Goal: Navigation & Orientation: Find specific page/section

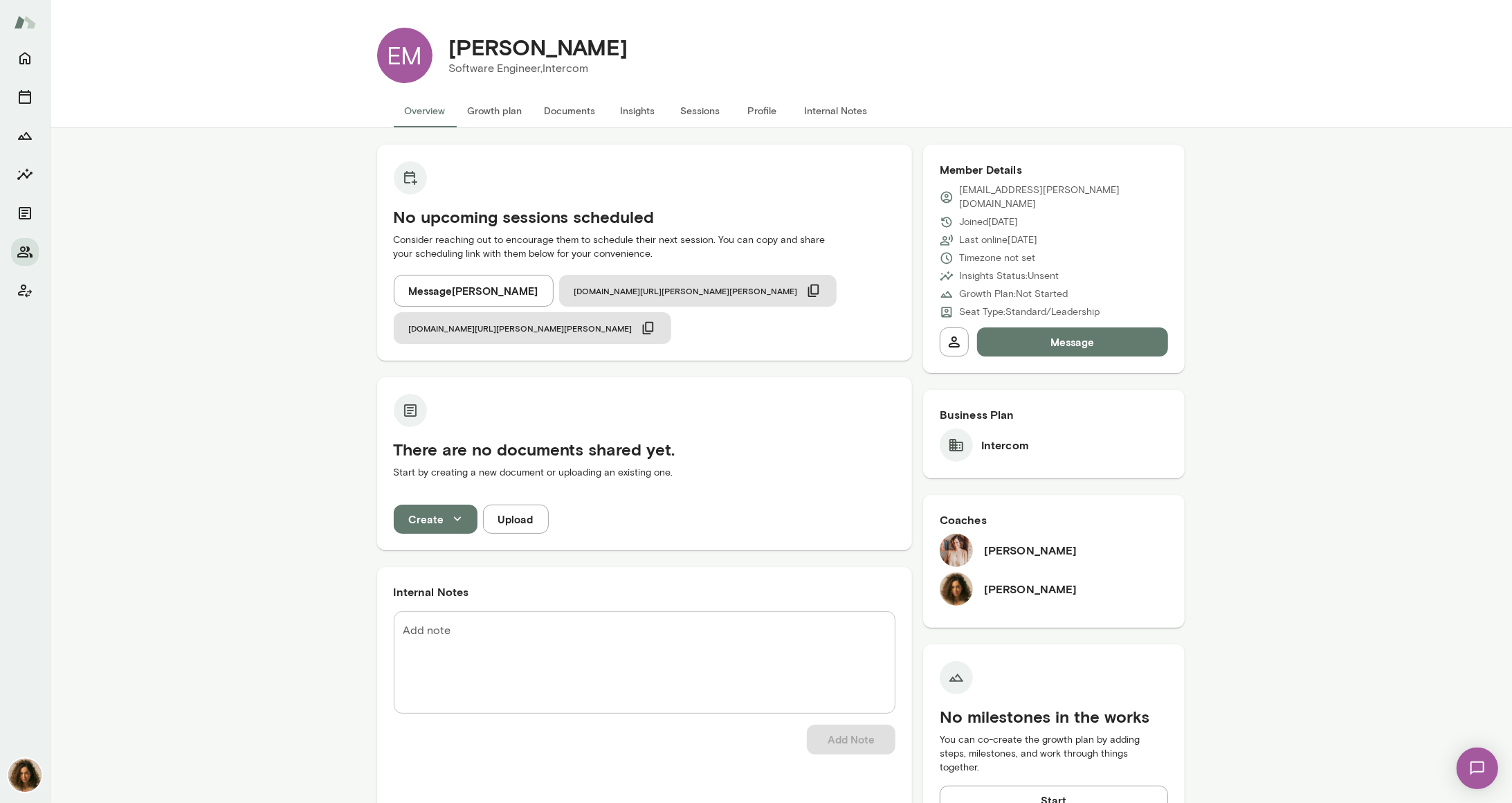
click at [482, 304] on button "Message Emer Mooney" at bounding box center [474, 290] width 160 height 32
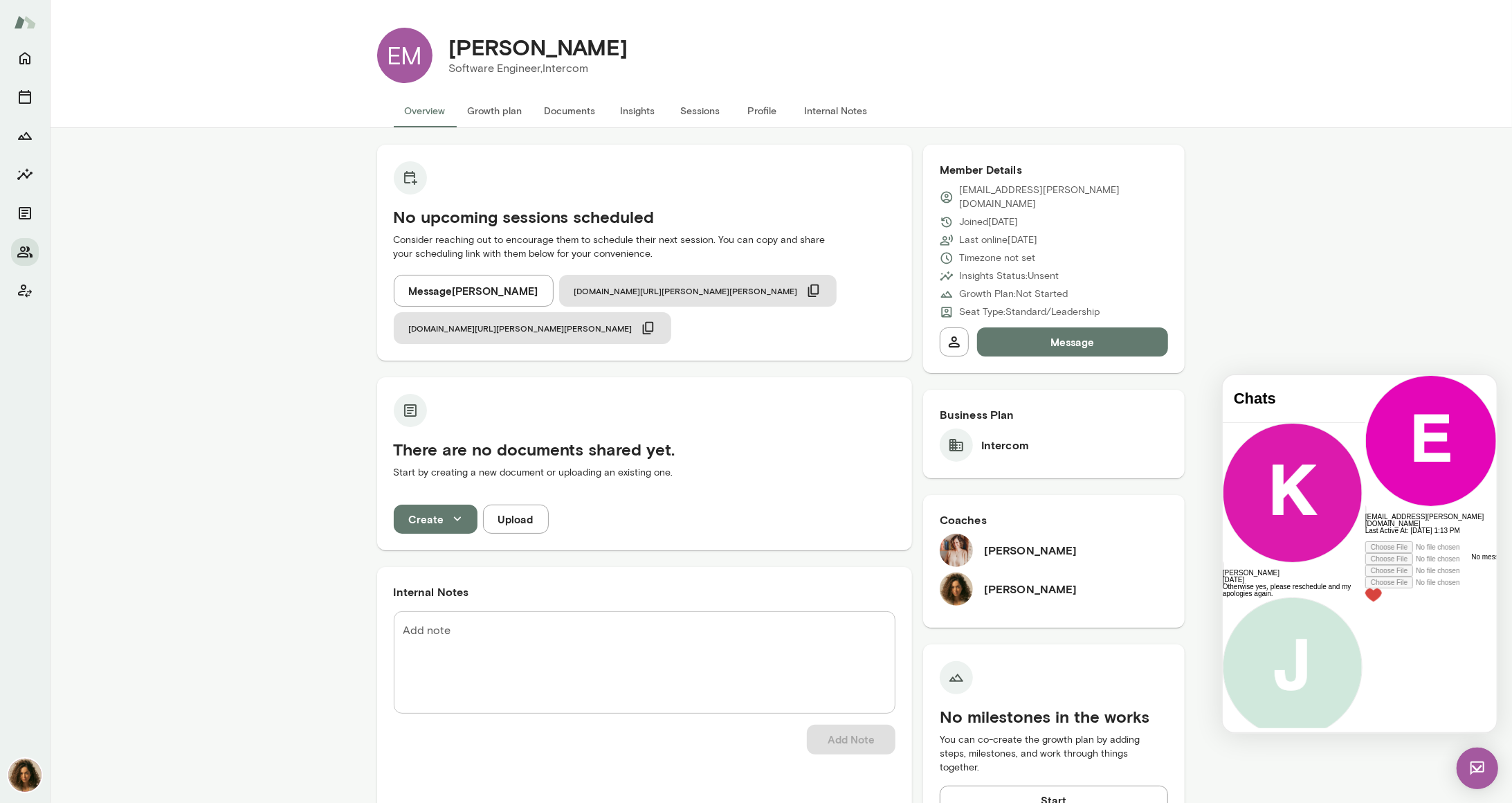
click at [1479, 765] on img at bounding box center [1477, 767] width 42 height 42
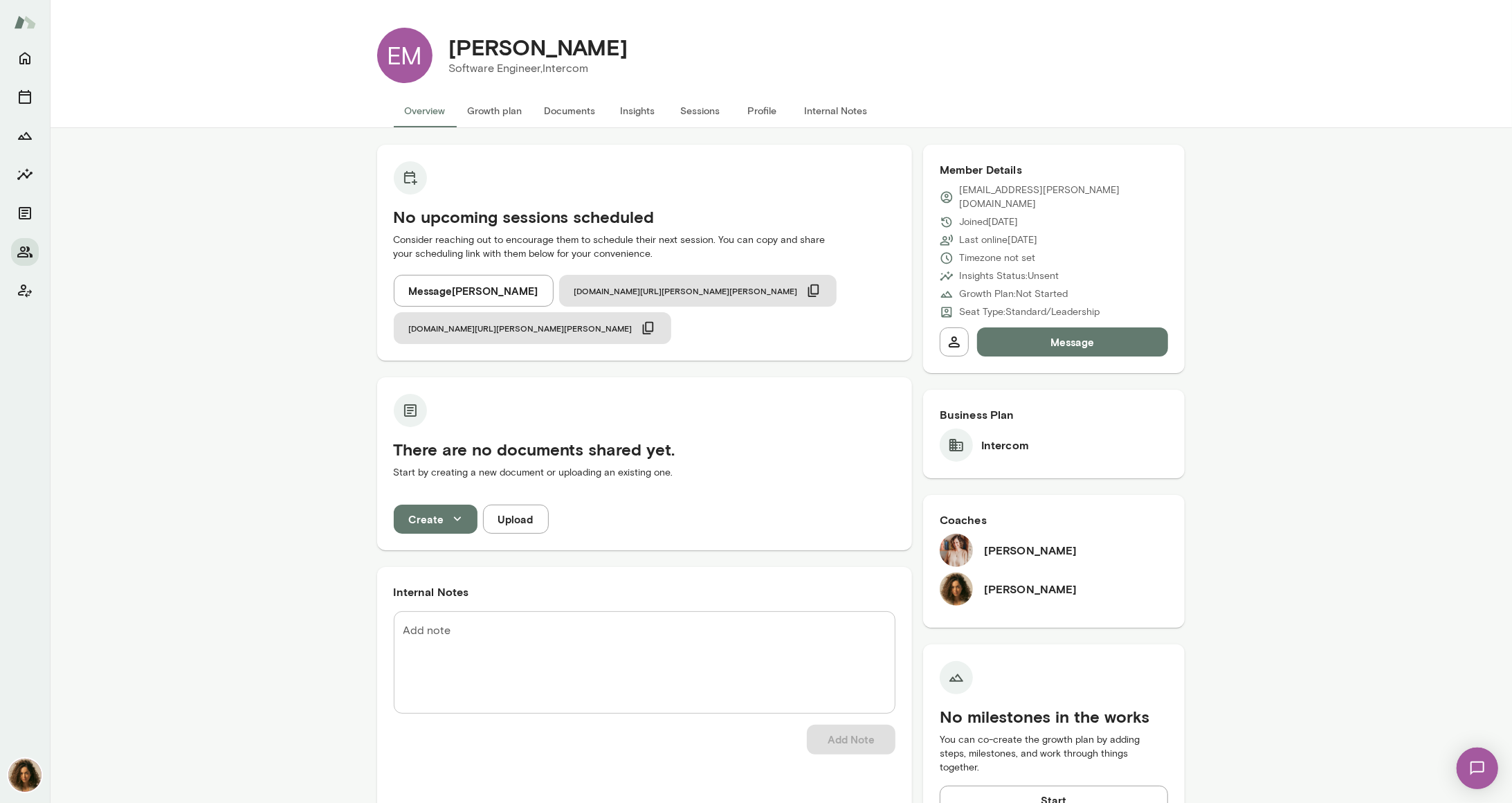
click at [1479, 765] on img at bounding box center [1477, 767] width 57 height 57
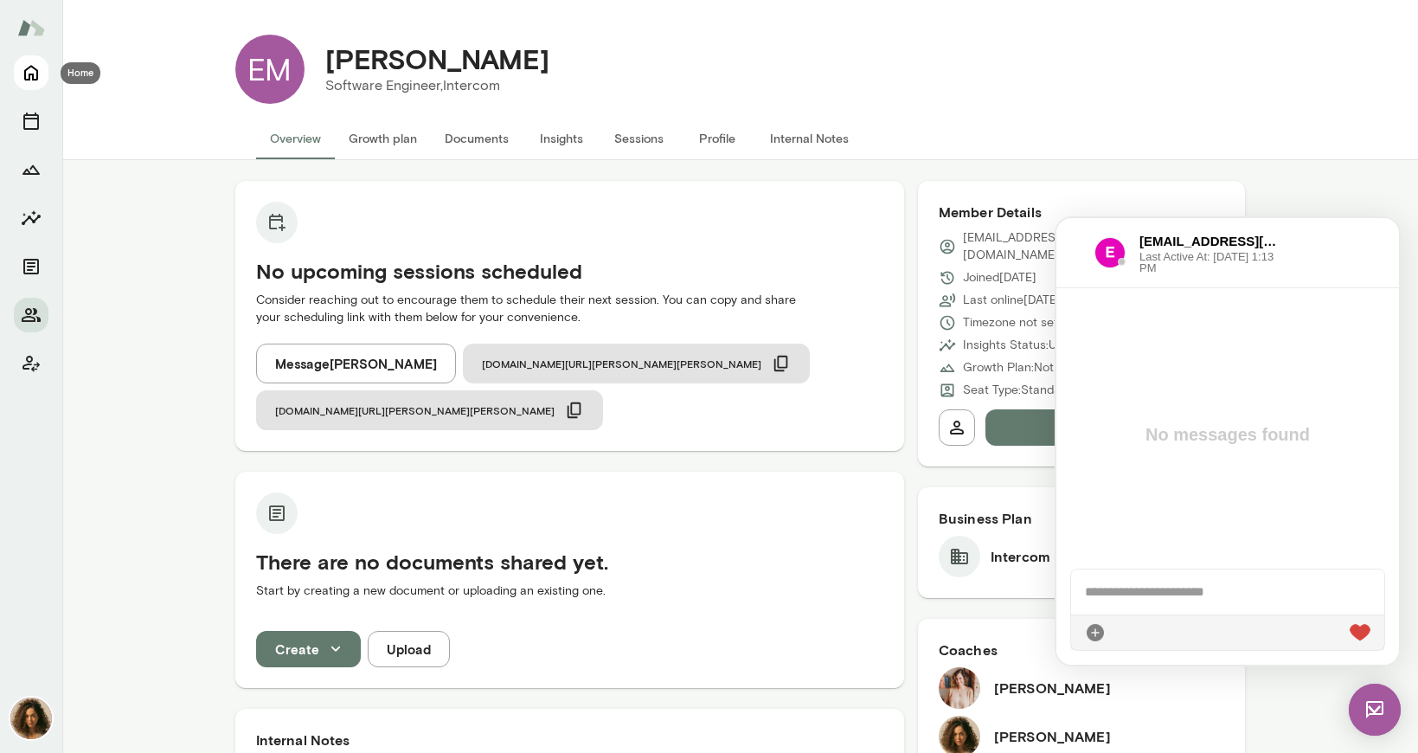
click at [36, 63] on icon "Home" at bounding box center [31, 72] width 21 height 21
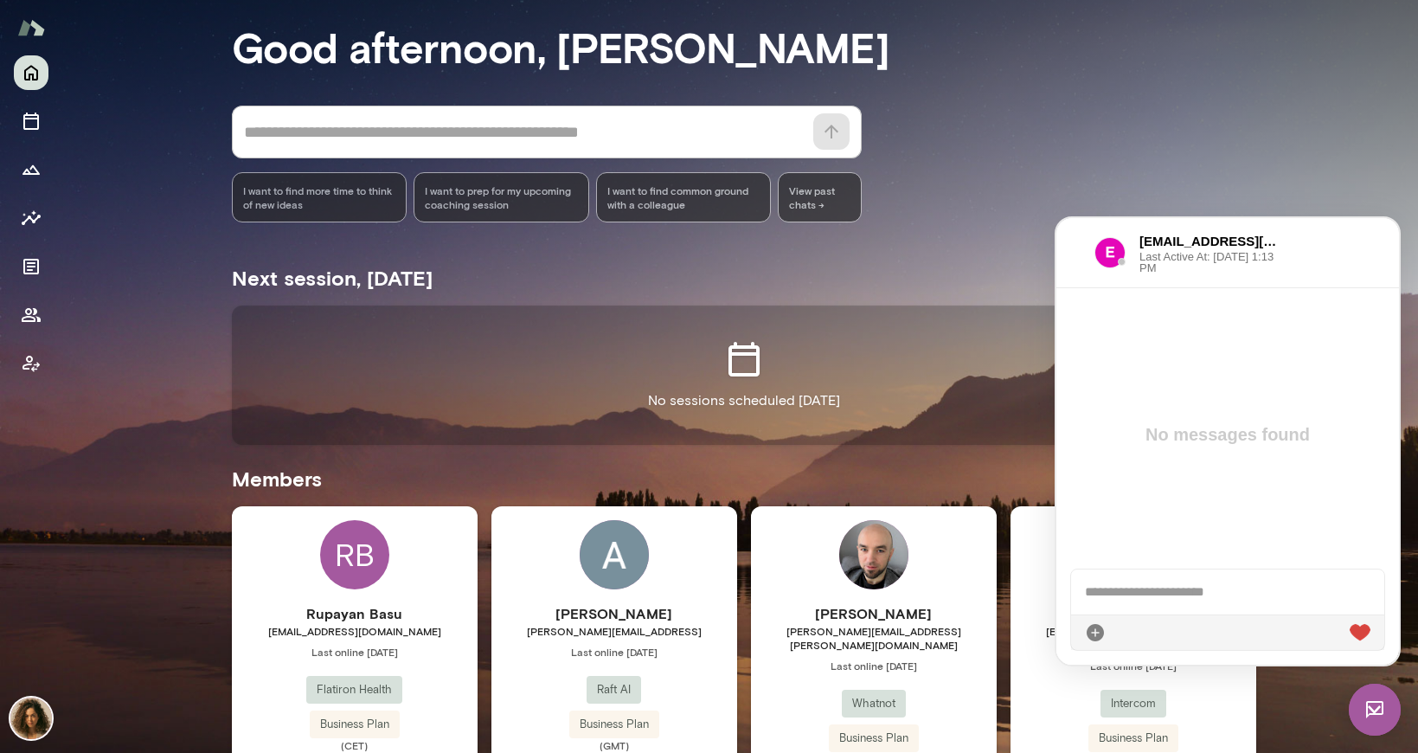
scroll to position [158, 0]
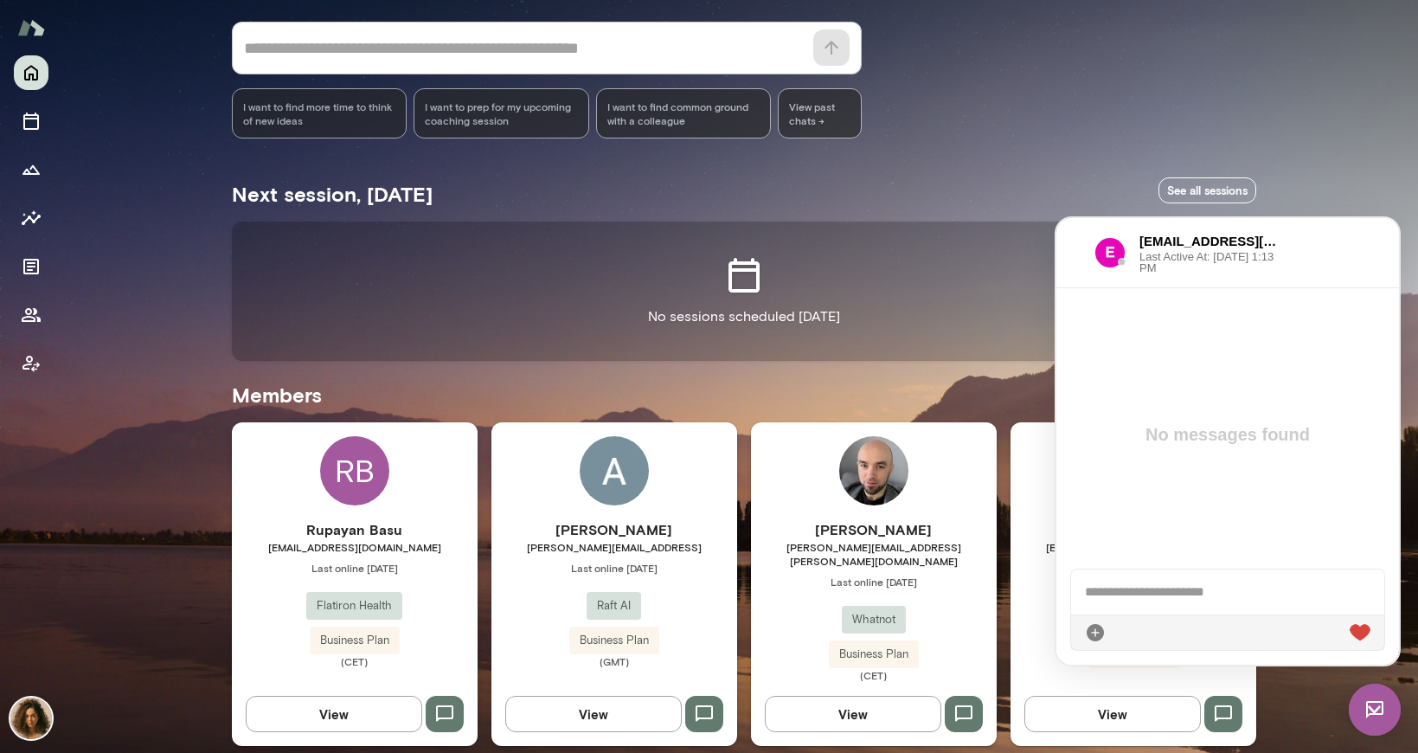
click at [1382, 701] on img at bounding box center [1375, 709] width 52 height 52
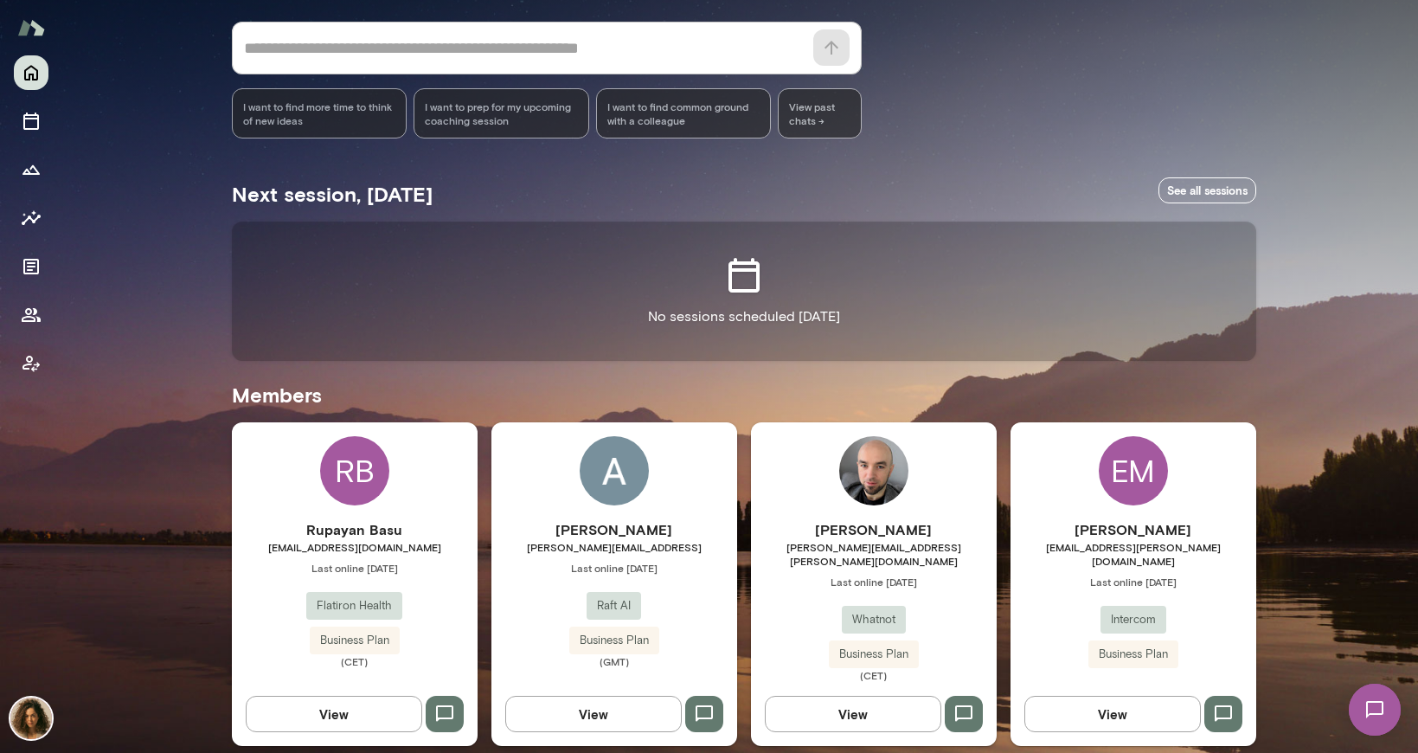
click at [1388, 722] on img at bounding box center [1374, 709] width 71 height 71
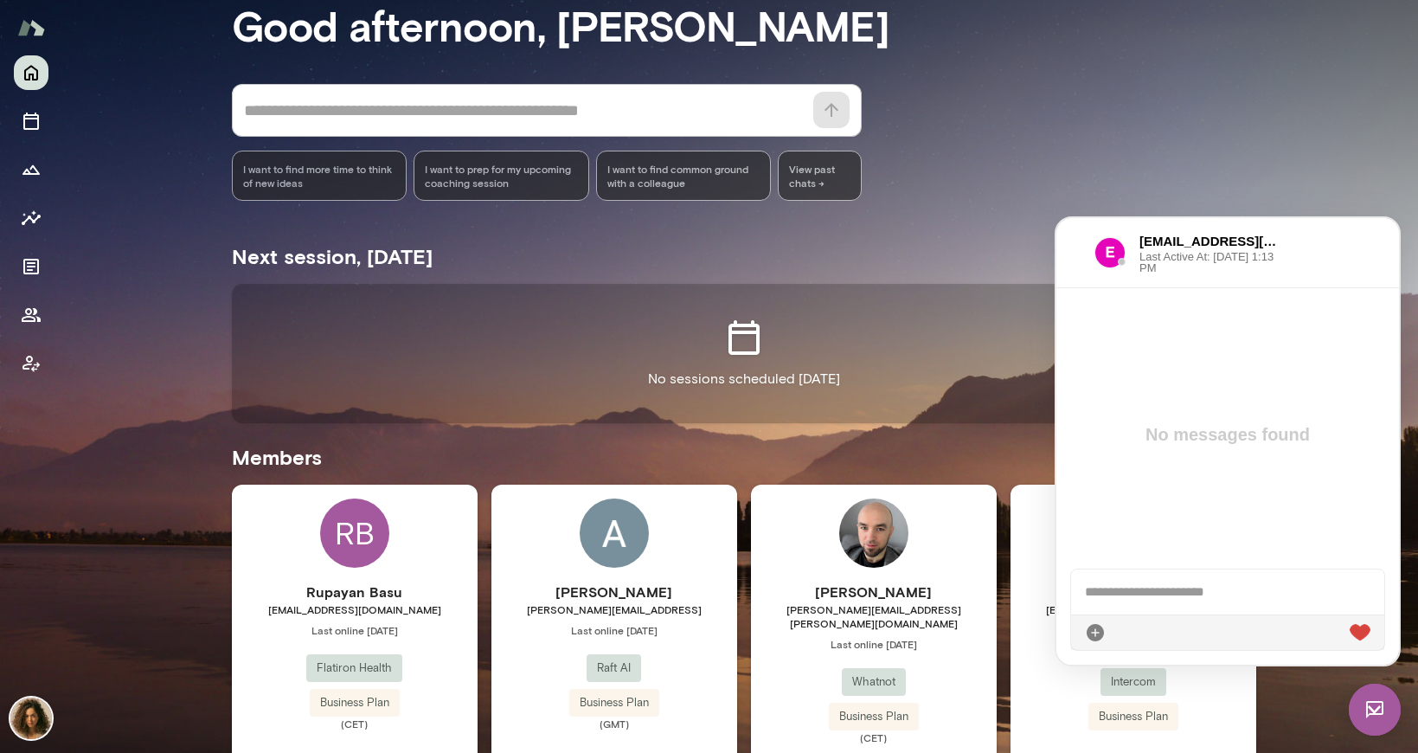
scroll to position [0, 0]
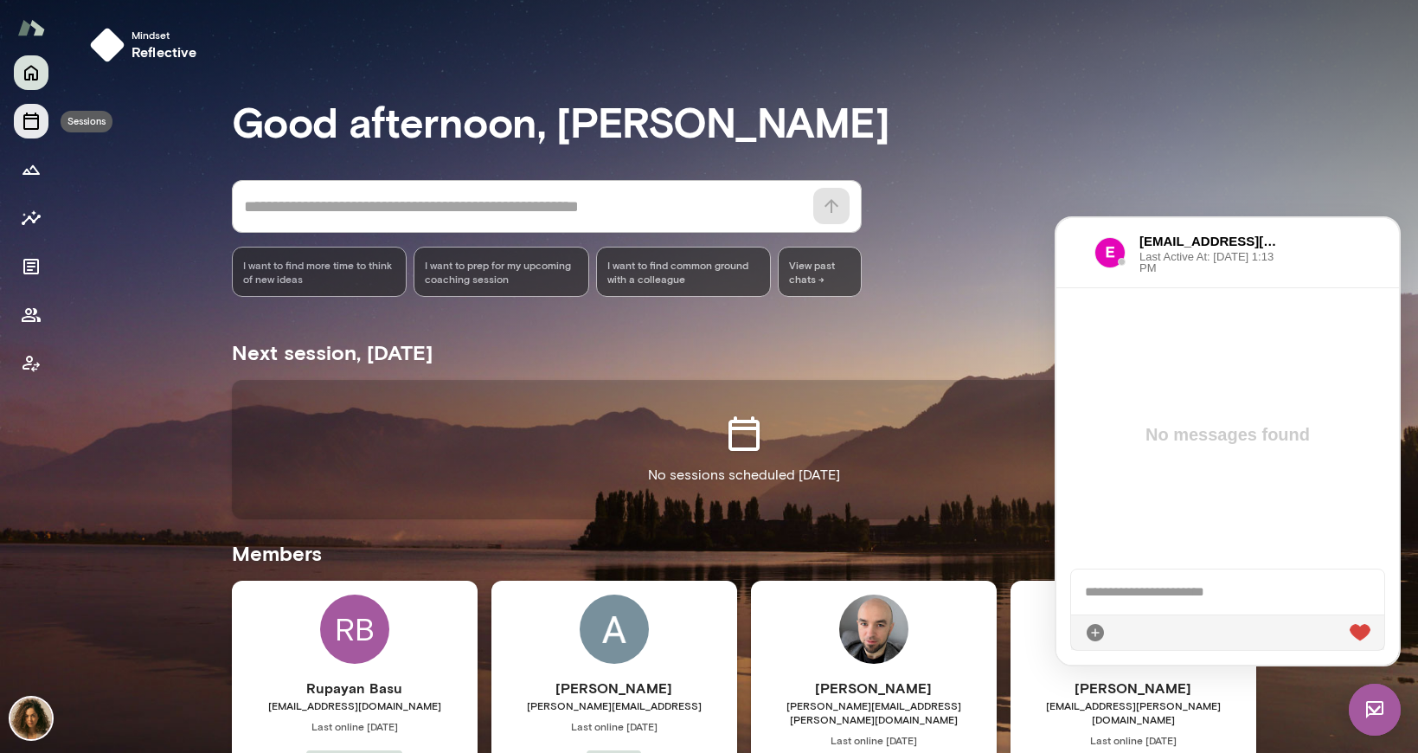
click at [33, 106] on button "Sessions" at bounding box center [31, 121] width 35 height 35
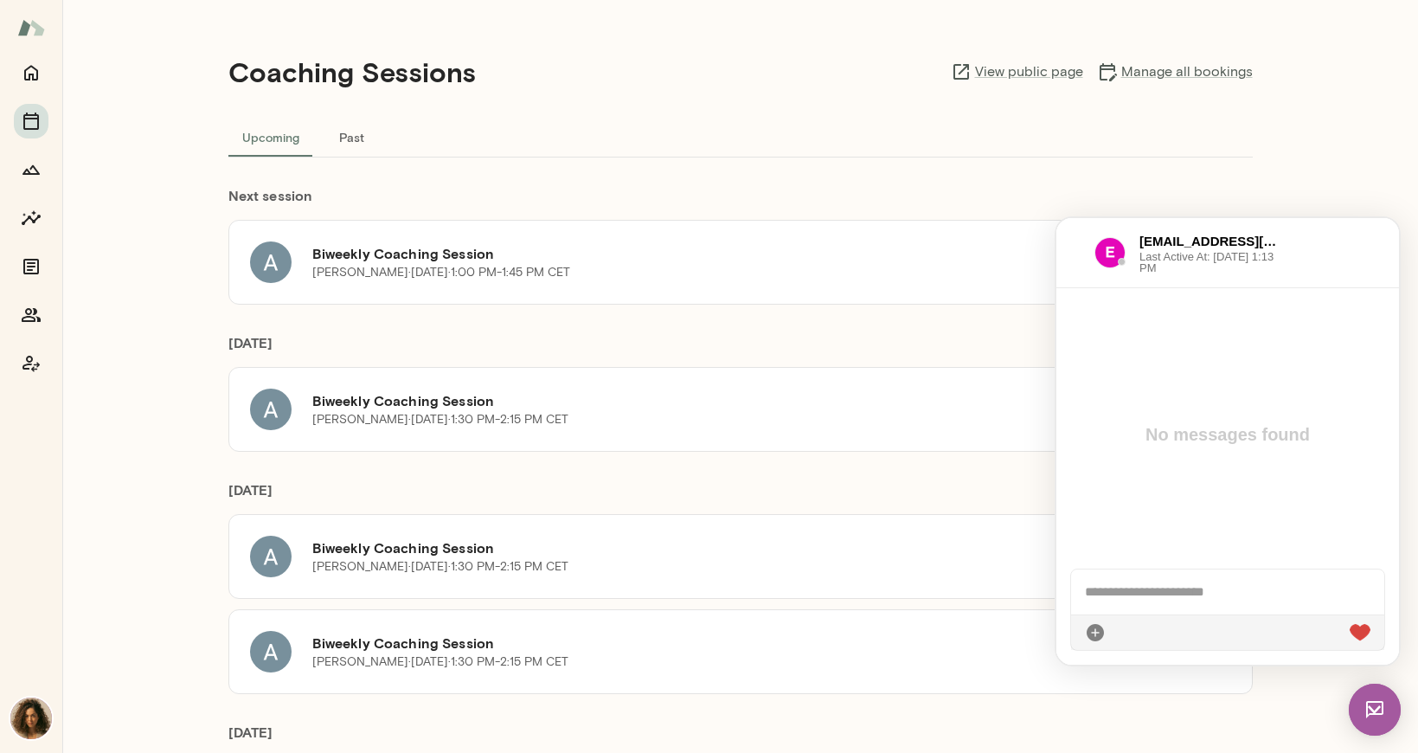
click at [343, 142] on button "Past" at bounding box center [352, 137] width 78 height 42
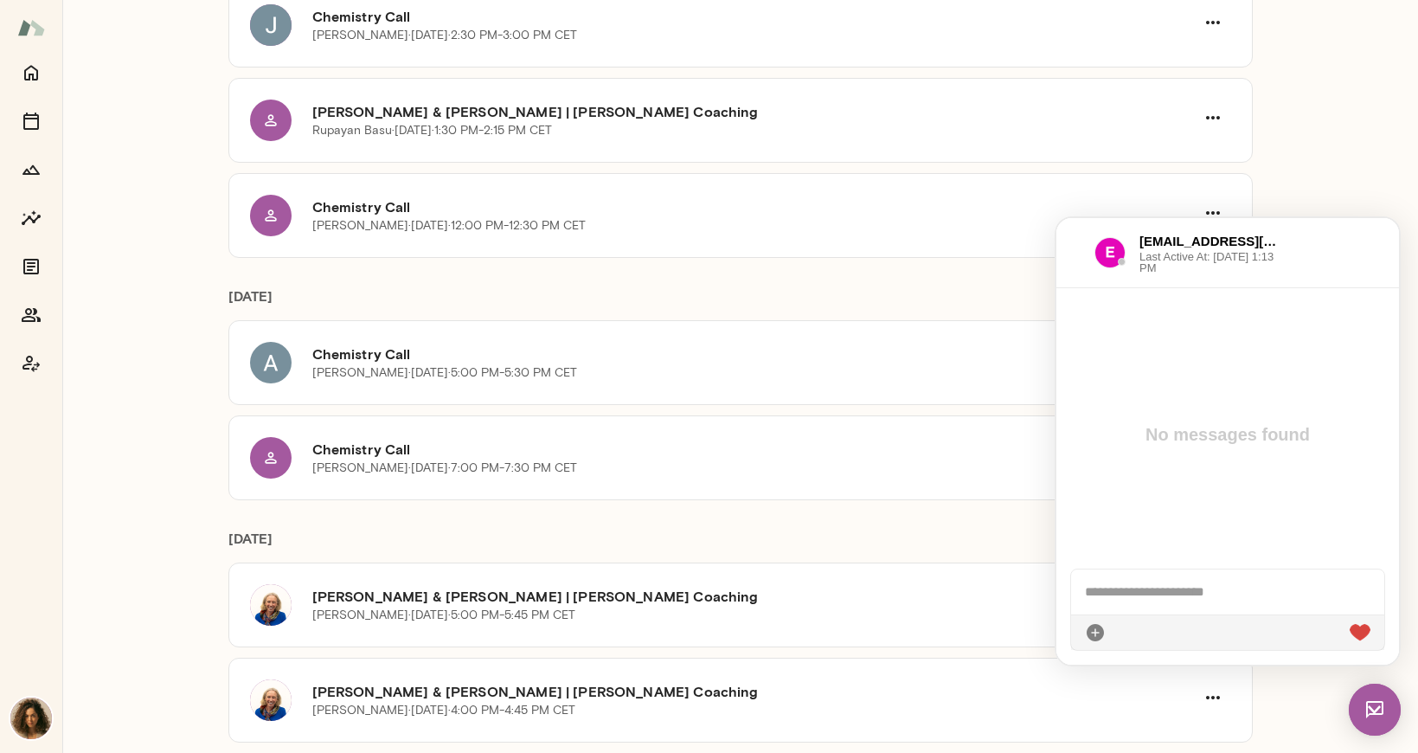
scroll to position [575, 0]
click at [382, 235] on div "Chemistry Call Pawel Slowinski · Fri, Sep 12 · 12:00 PM-12:30 PM CET" at bounding box center [740, 214] width 1024 height 85
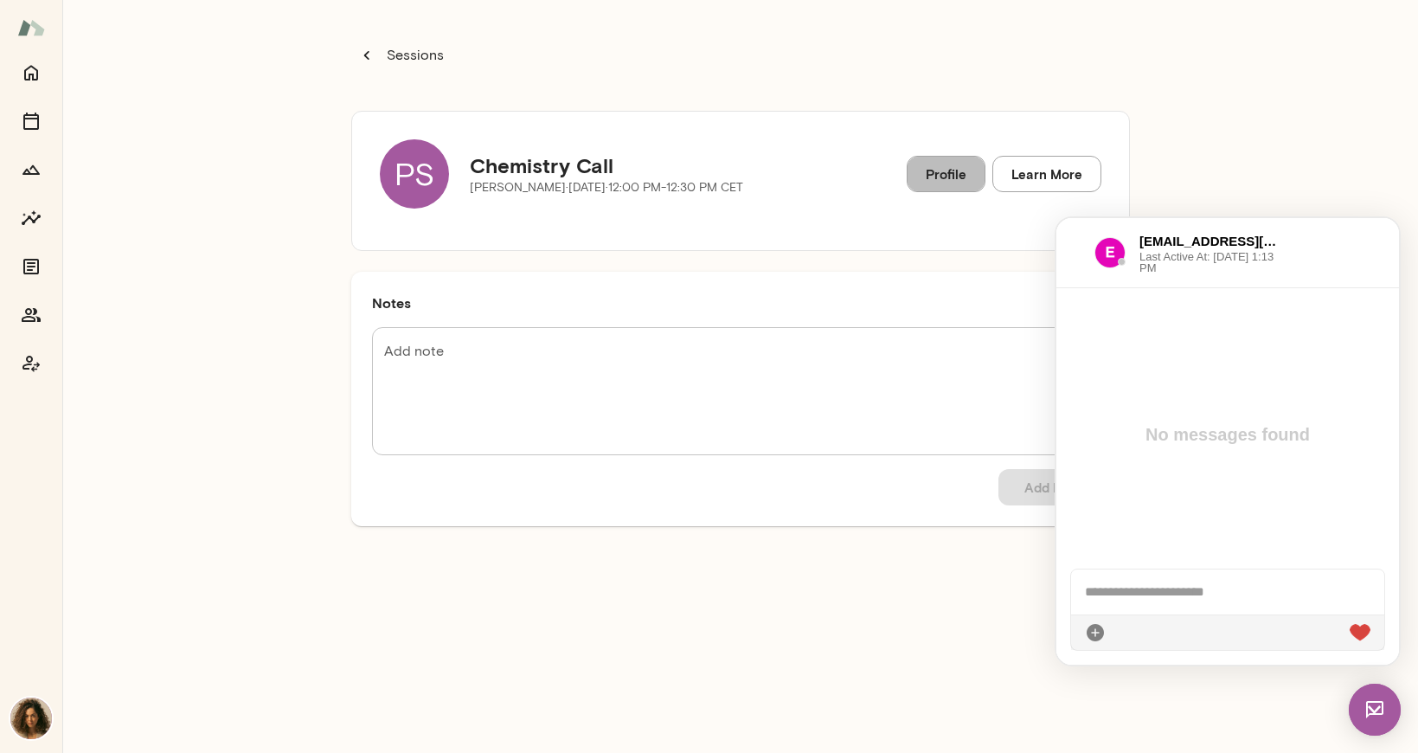
click at [972, 170] on link "Profile" at bounding box center [946, 174] width 79 height 36
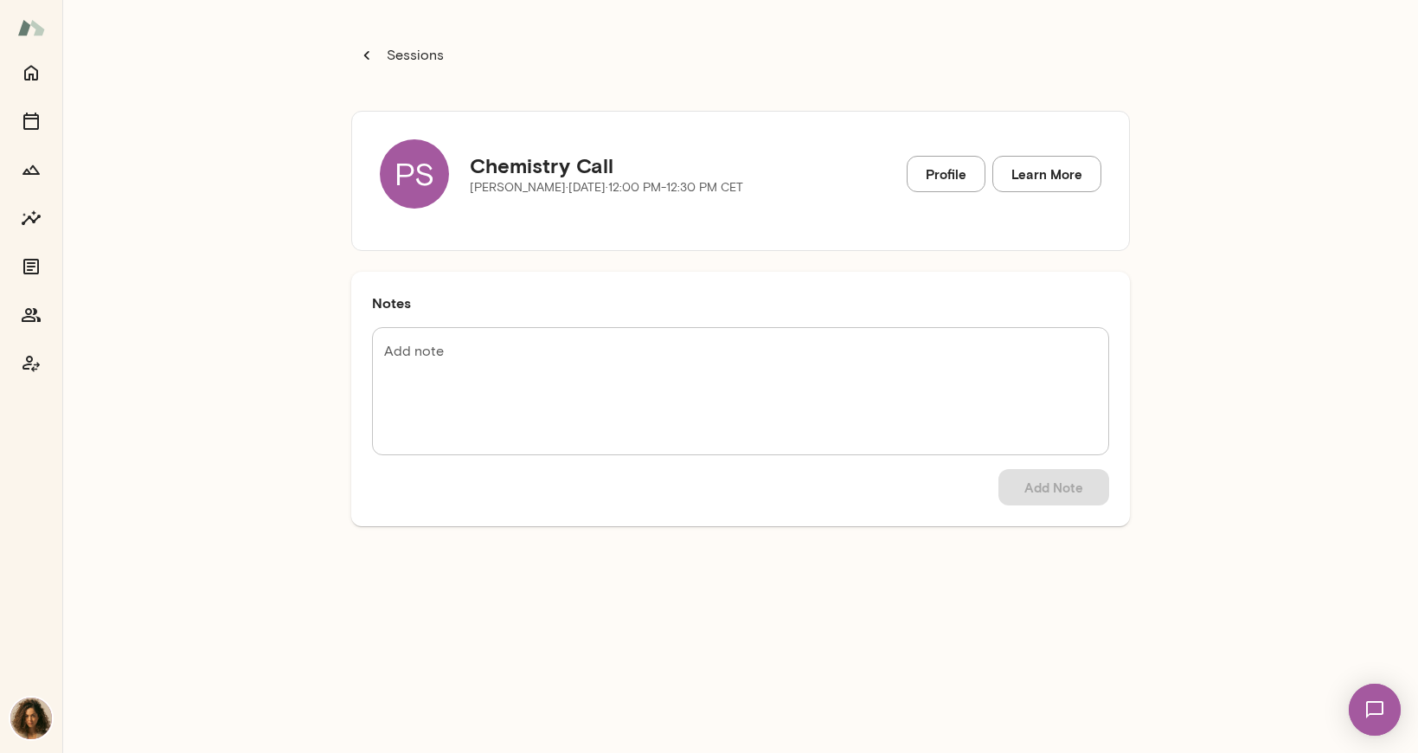
click at [42, 728] on img at bounding box center [31, 718] width 42 height 42
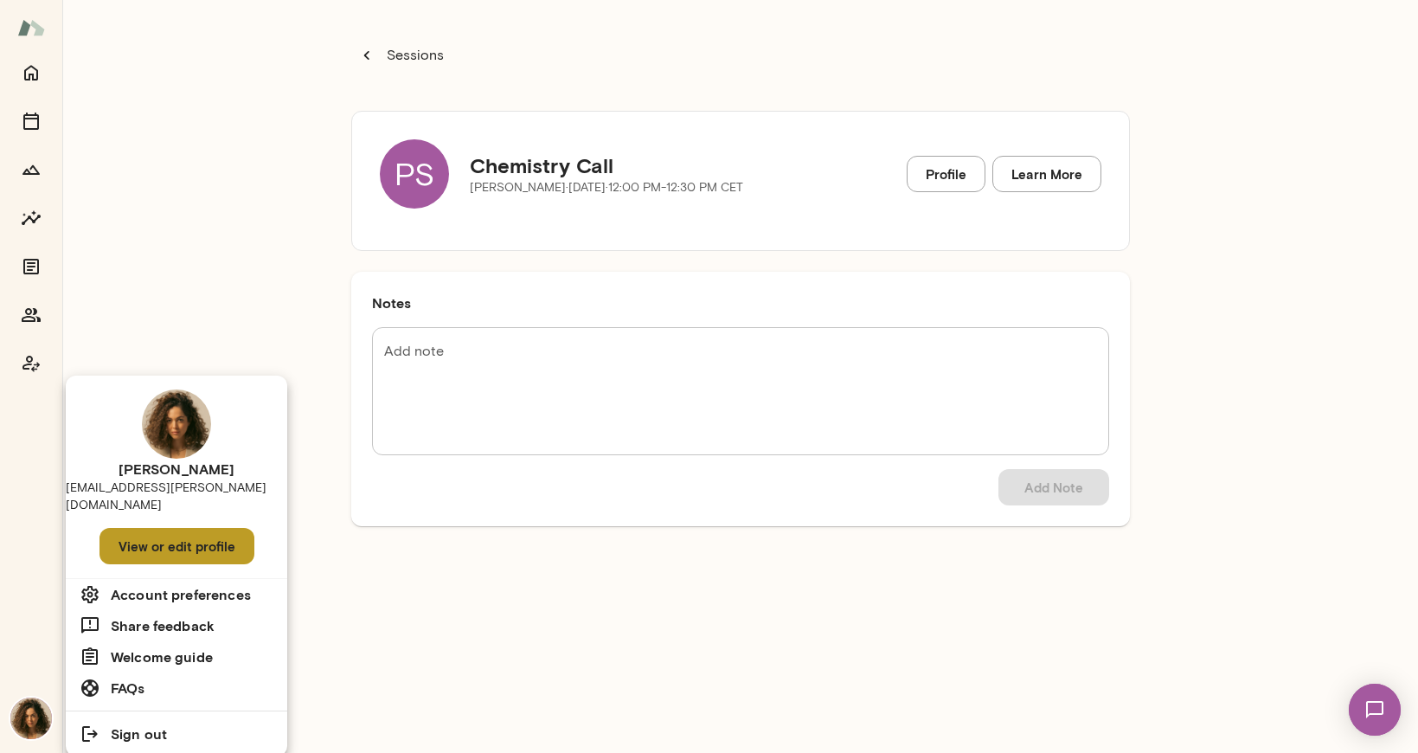
click at [185, 528] on button "View or edit profile" at bounding box center [176, 546] width 155 height 36
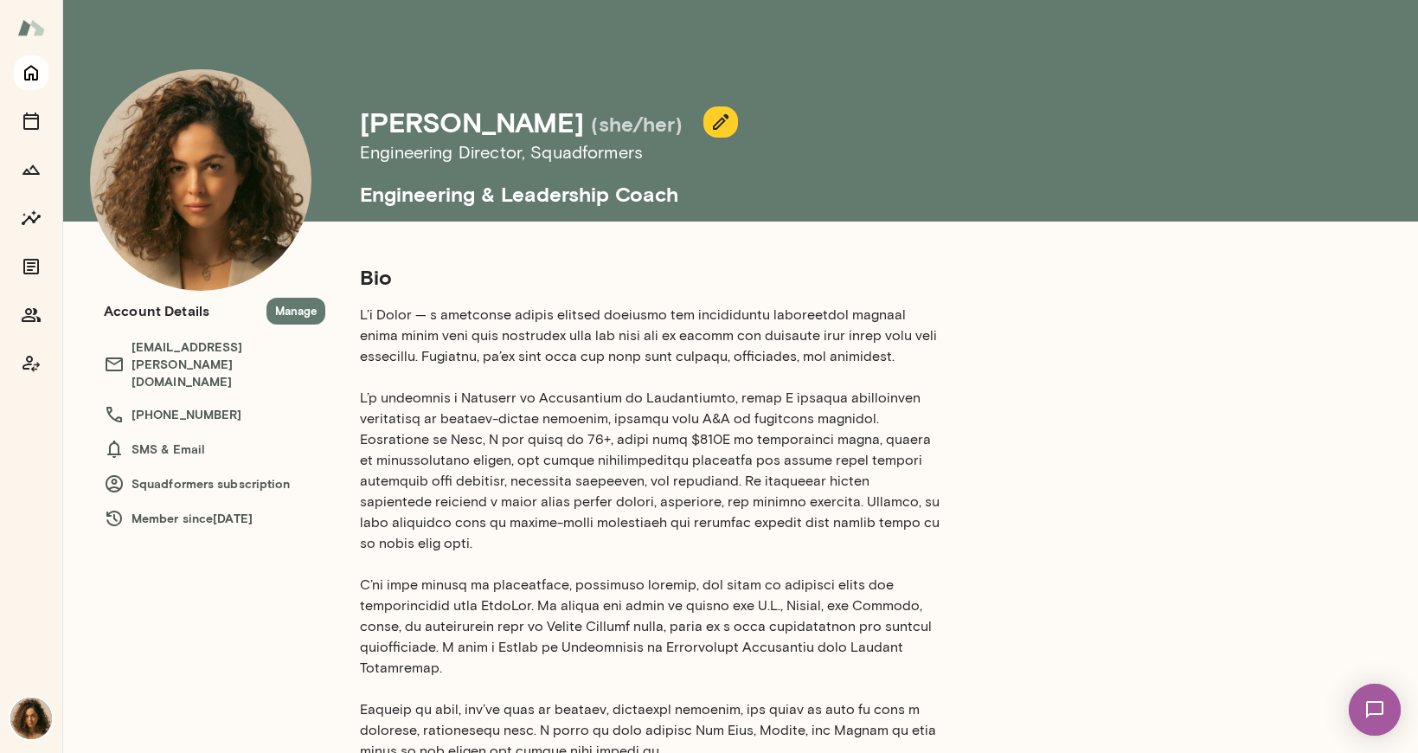
click at [21, 70] on icon "Home" at bounding box center [31, 72] width 21 height 21
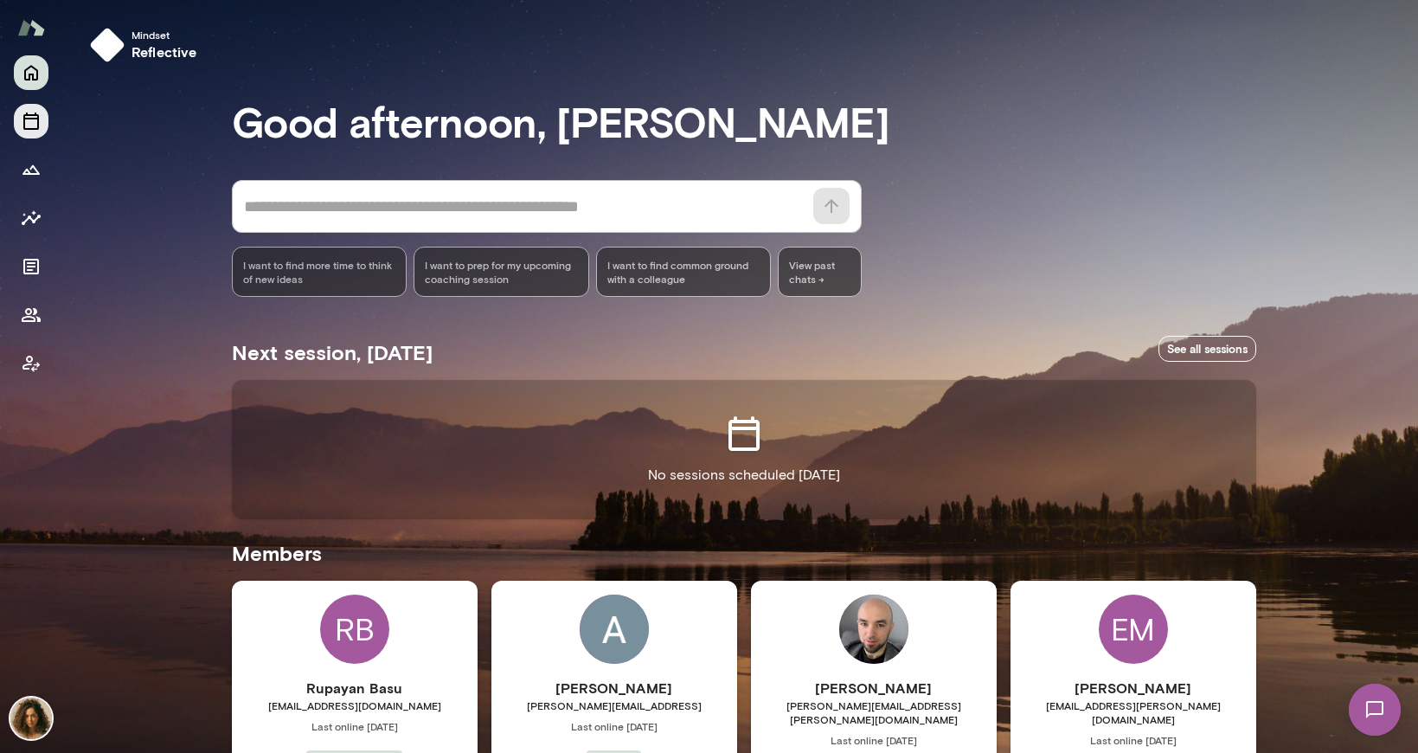
click at [14, 121] on button "Sessions" at bounding box center [31, 121] width 35 height 35
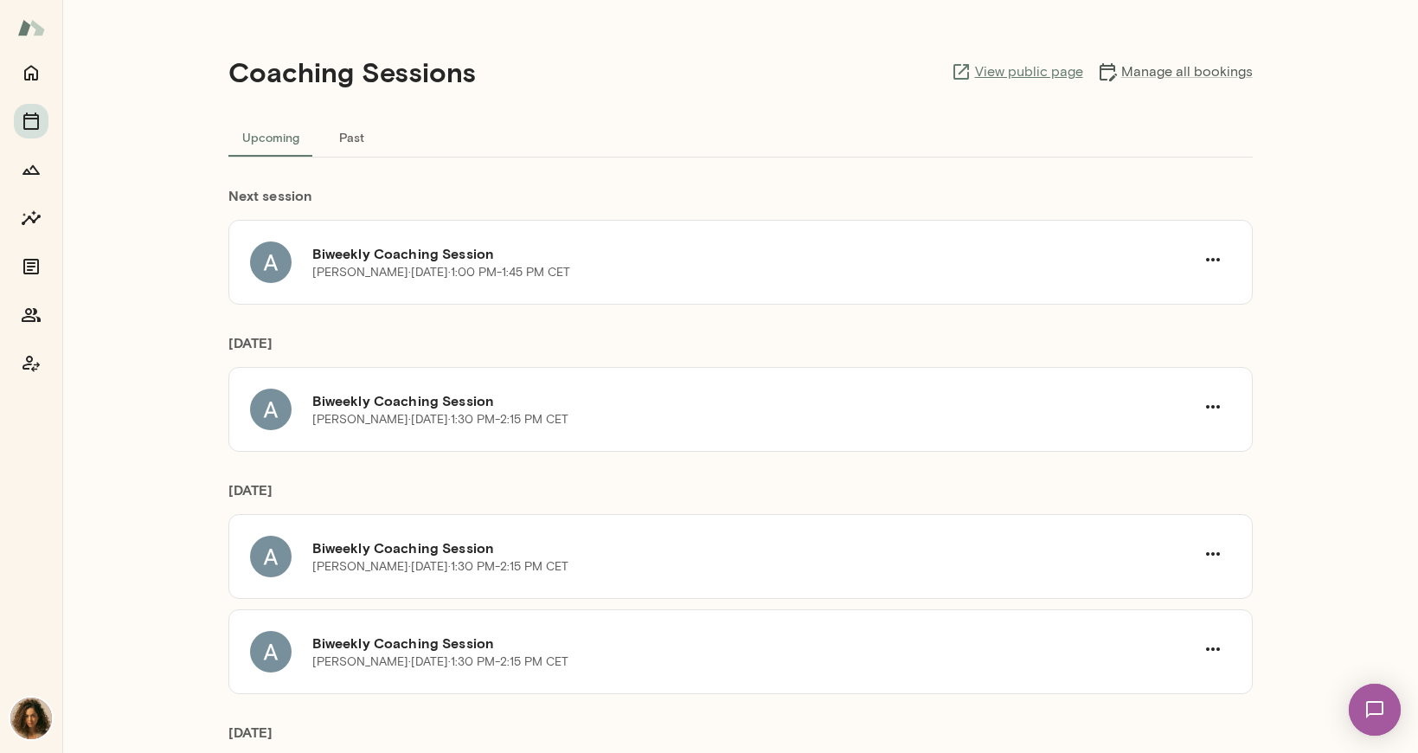
click at [1020, 61] on link "View public page" at bounding box center [1017, 71] width 132 height 21
click at [1382, 705] on img at bounding box center [1374, 709] width 71 height 71
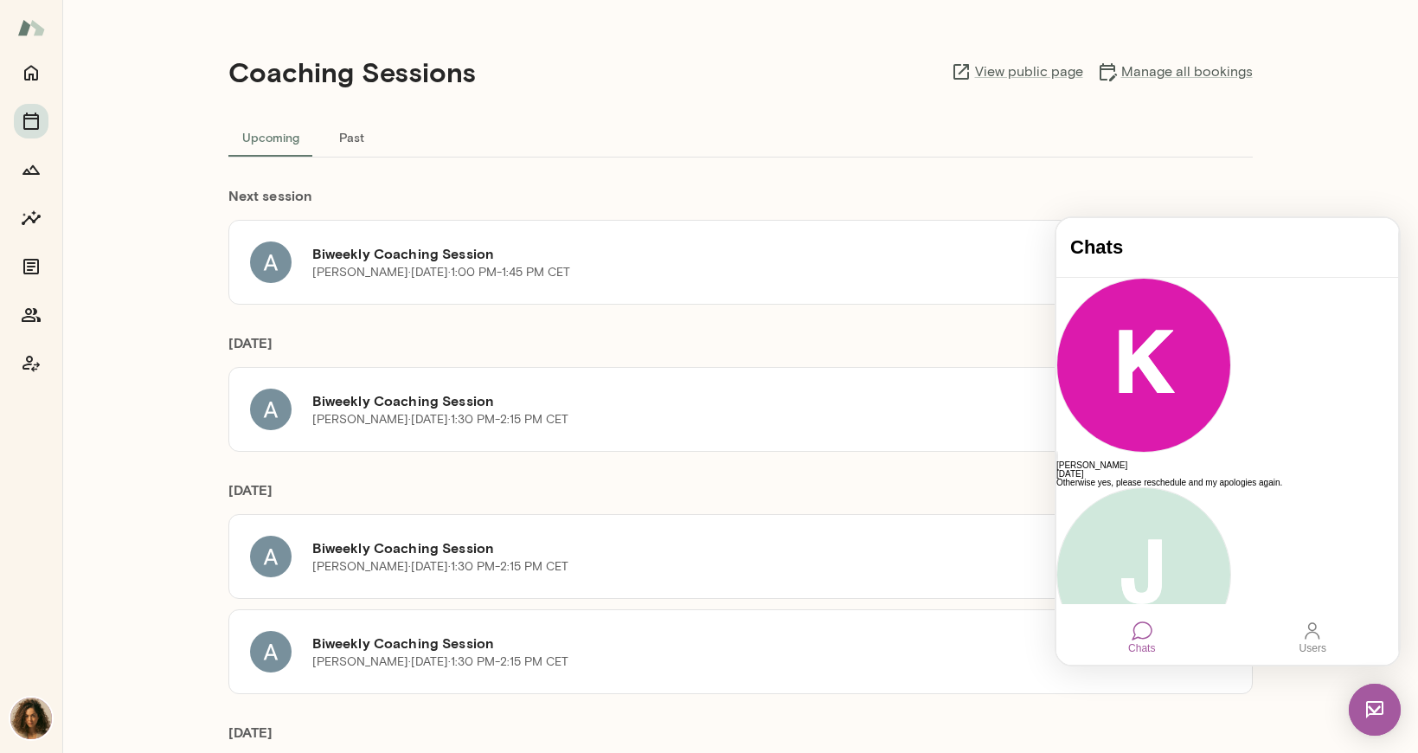
scroll to position [3, 0]
click at [1399, 459] on html "Chats [PERSON_NAME] [DATE] Otherwise yes, please reschedule and my apologies ag…" at bounding box center [1227, 441] width 343 height 446
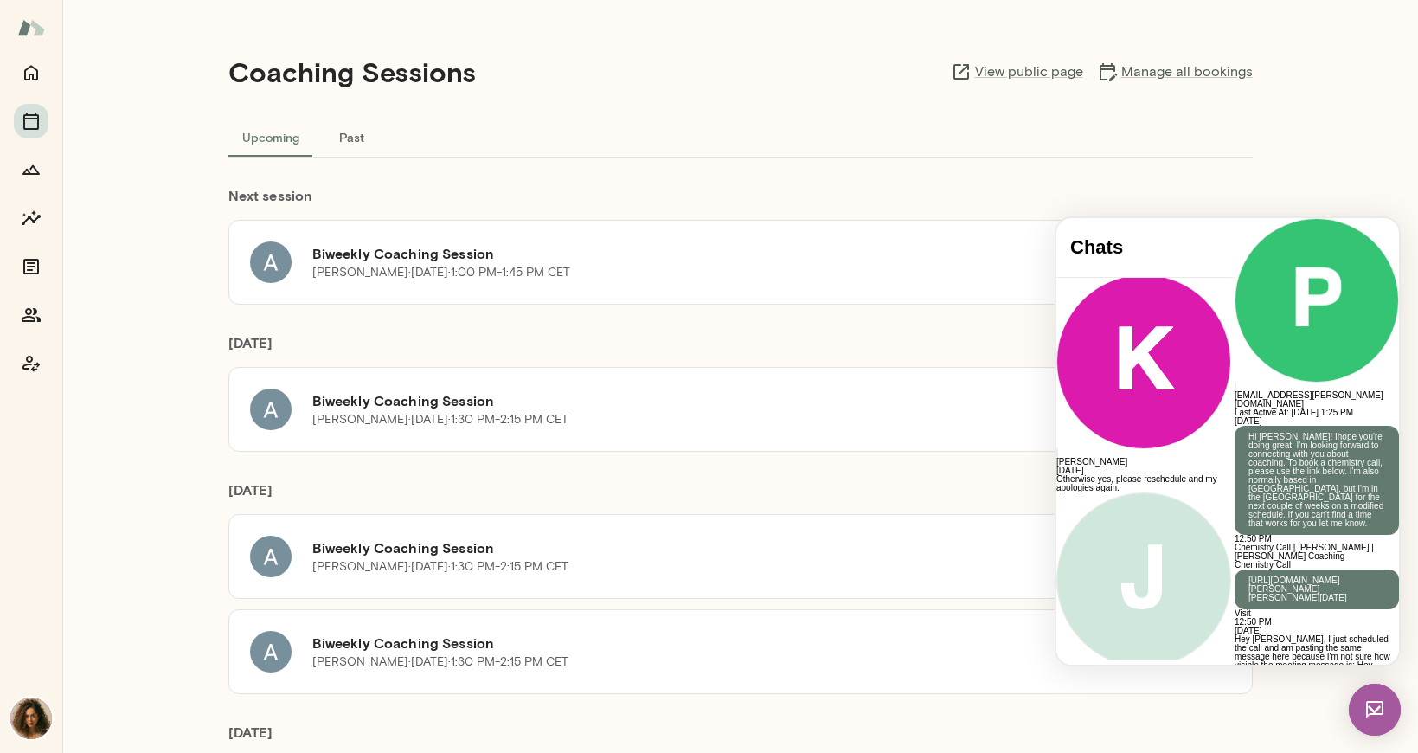
scroll to position [1598, 0]
click at [1384, 704] on img at bounding box center [1375, 709] width 52 height 52
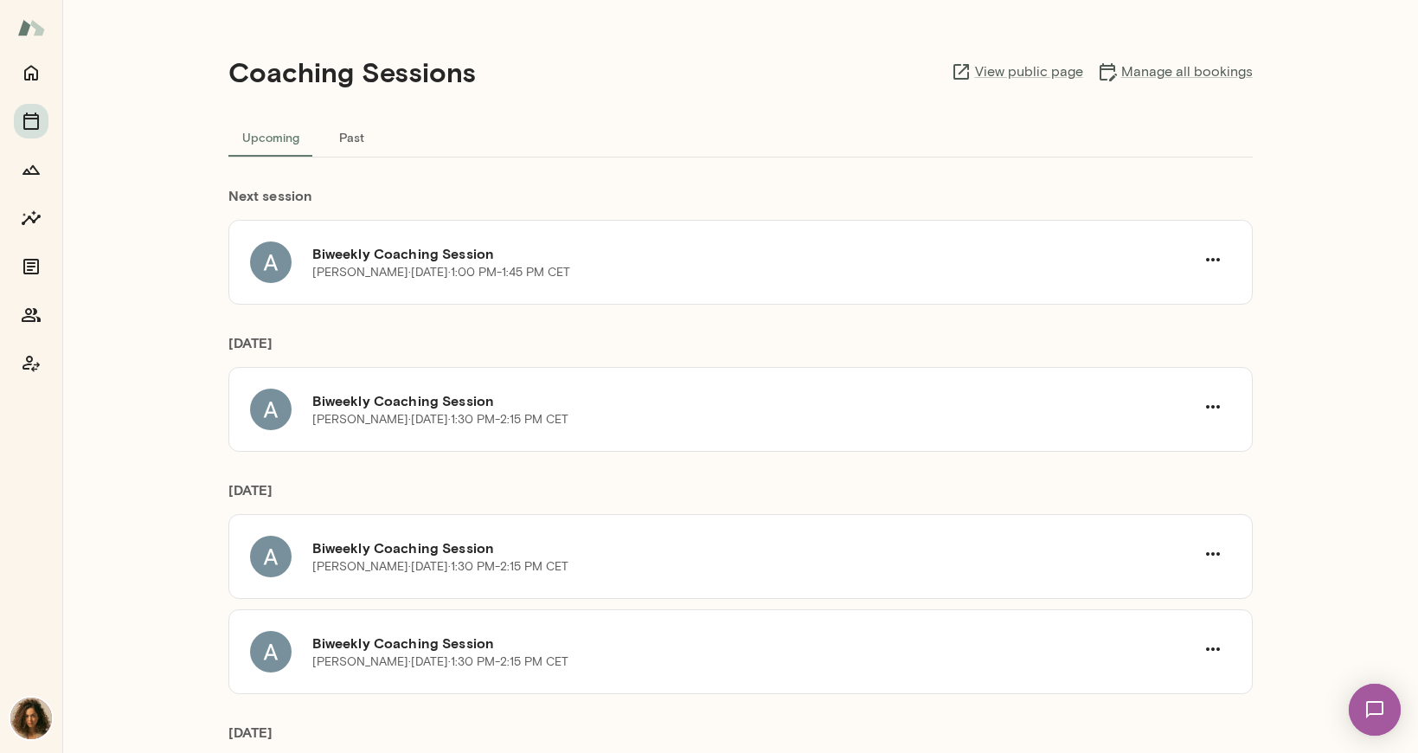
click at [1384, 704] on img at bounding box center [1374, 709] width 71 height 71
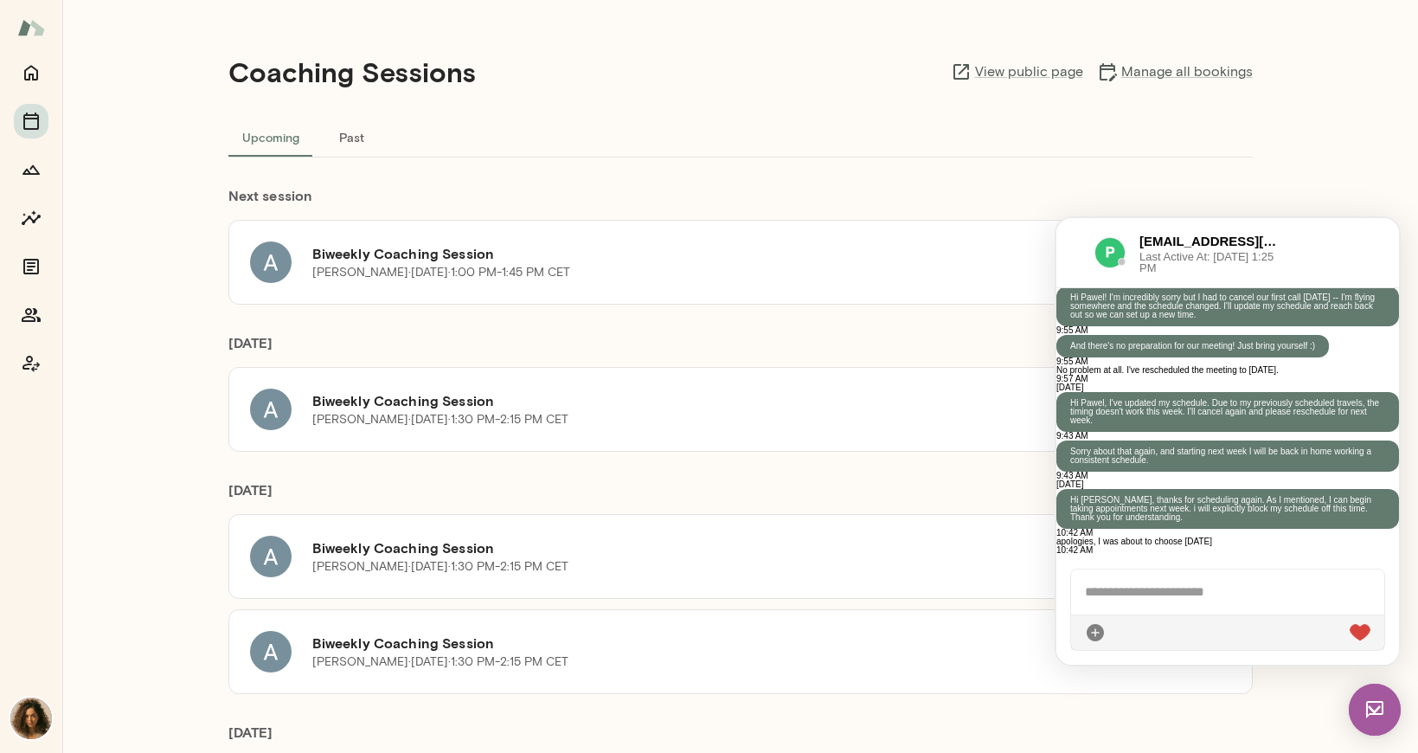
click at [1120, 256] on img at bounding box center [1109, 252] width 31 height 31
click at [1086, 240] on div "[EMAIL_ADDRESS][PERSON_NAME][DOMAIN_NAME] Last Active At: [DATE] 1:25 PM" at bounding box center [1177, 253] width 215 height 42
click at [1074, 244] on div at bounding box center [1075, 252] width 10 height 21
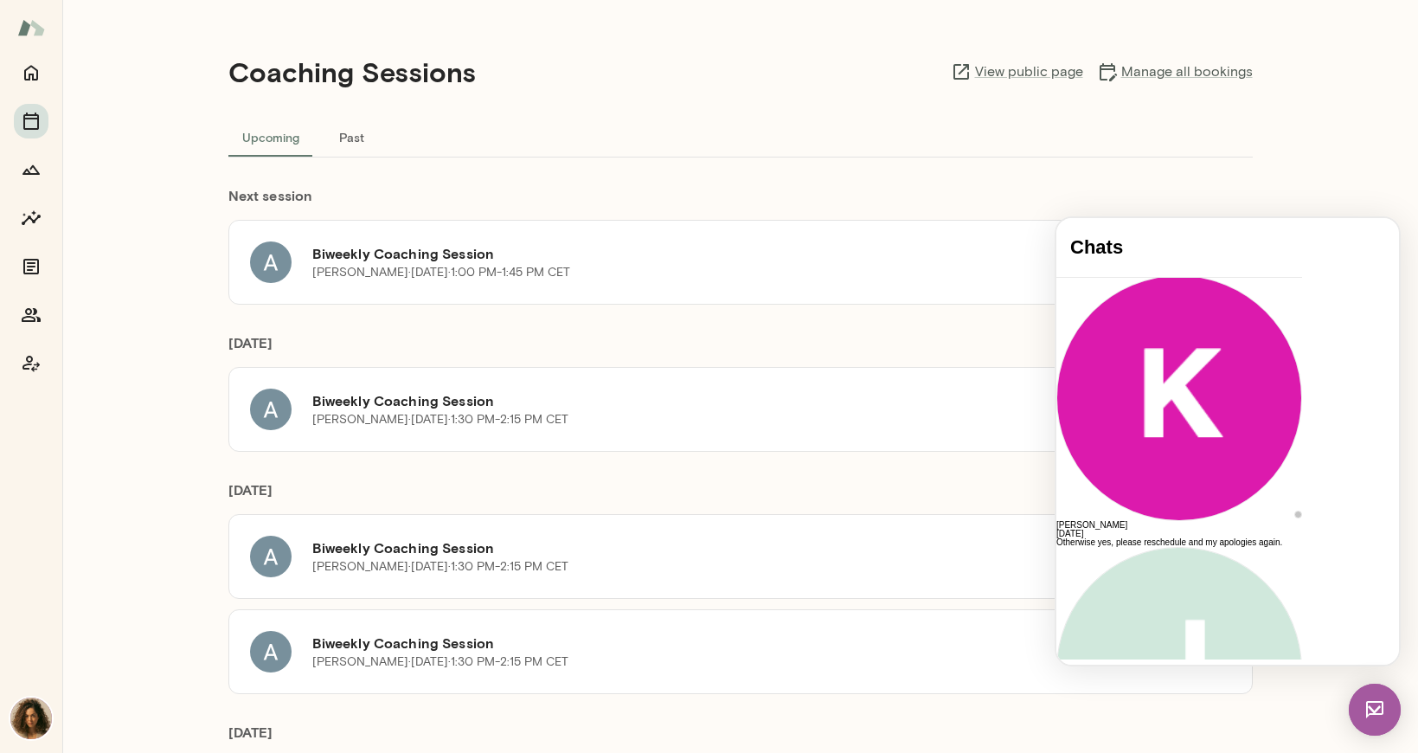
scroll to position [0, 0]
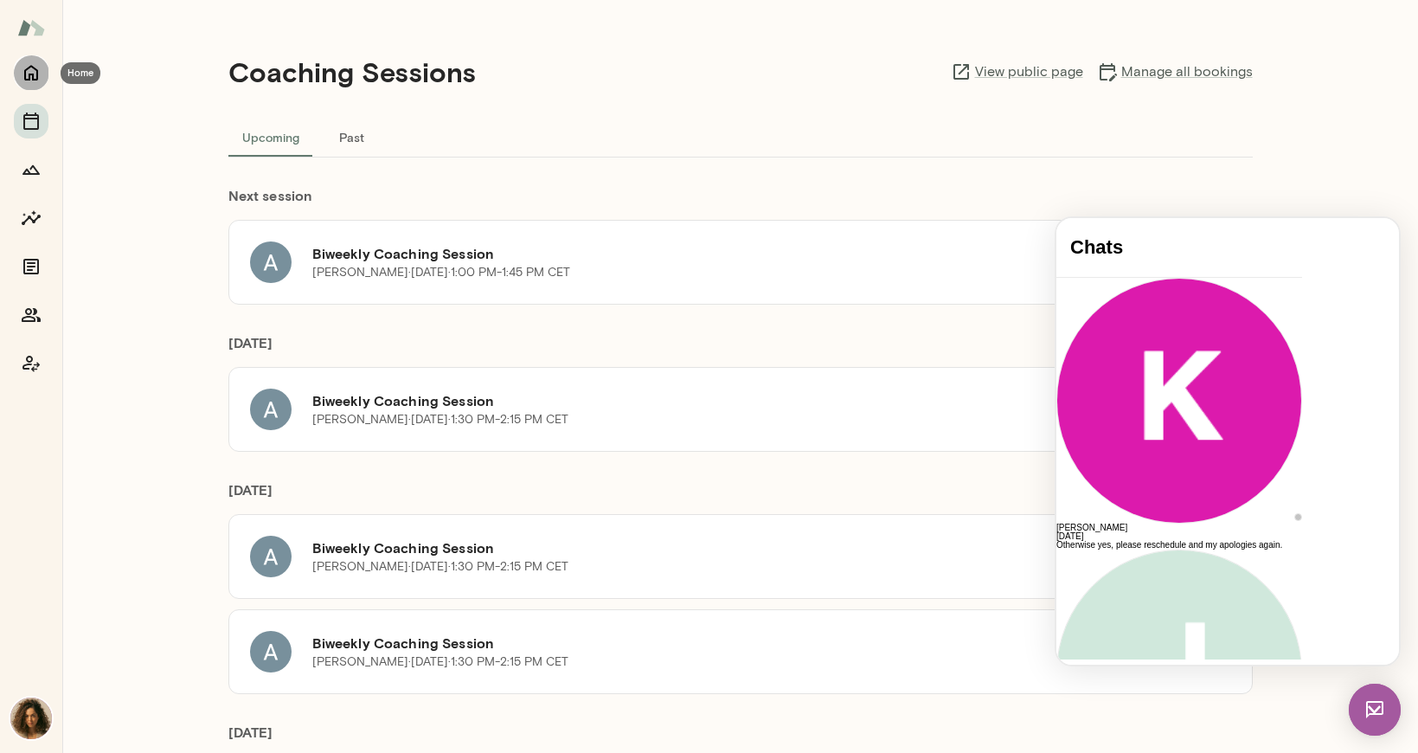
click at [21, 62] on icon "Home" at bounding box center [31, 72] width 21 height 21
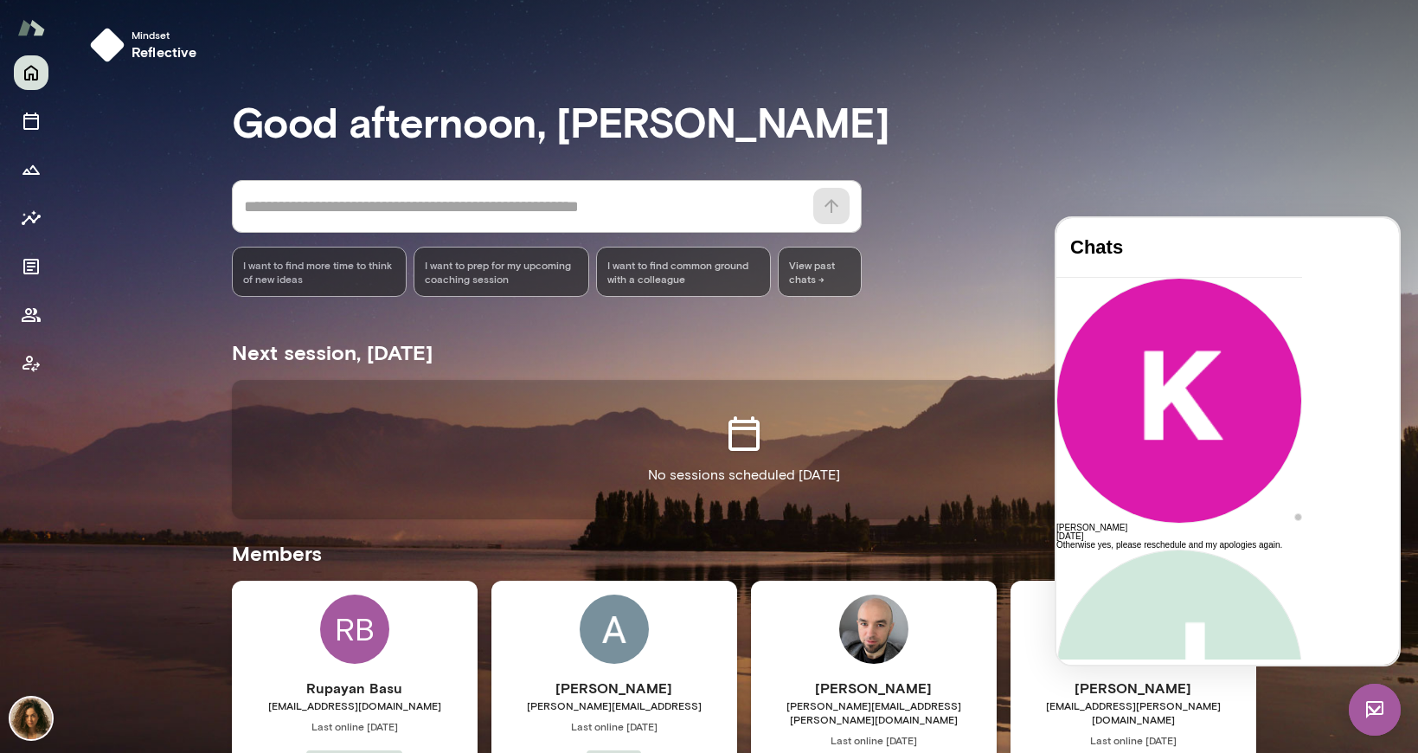
scroll to position [158, 0]
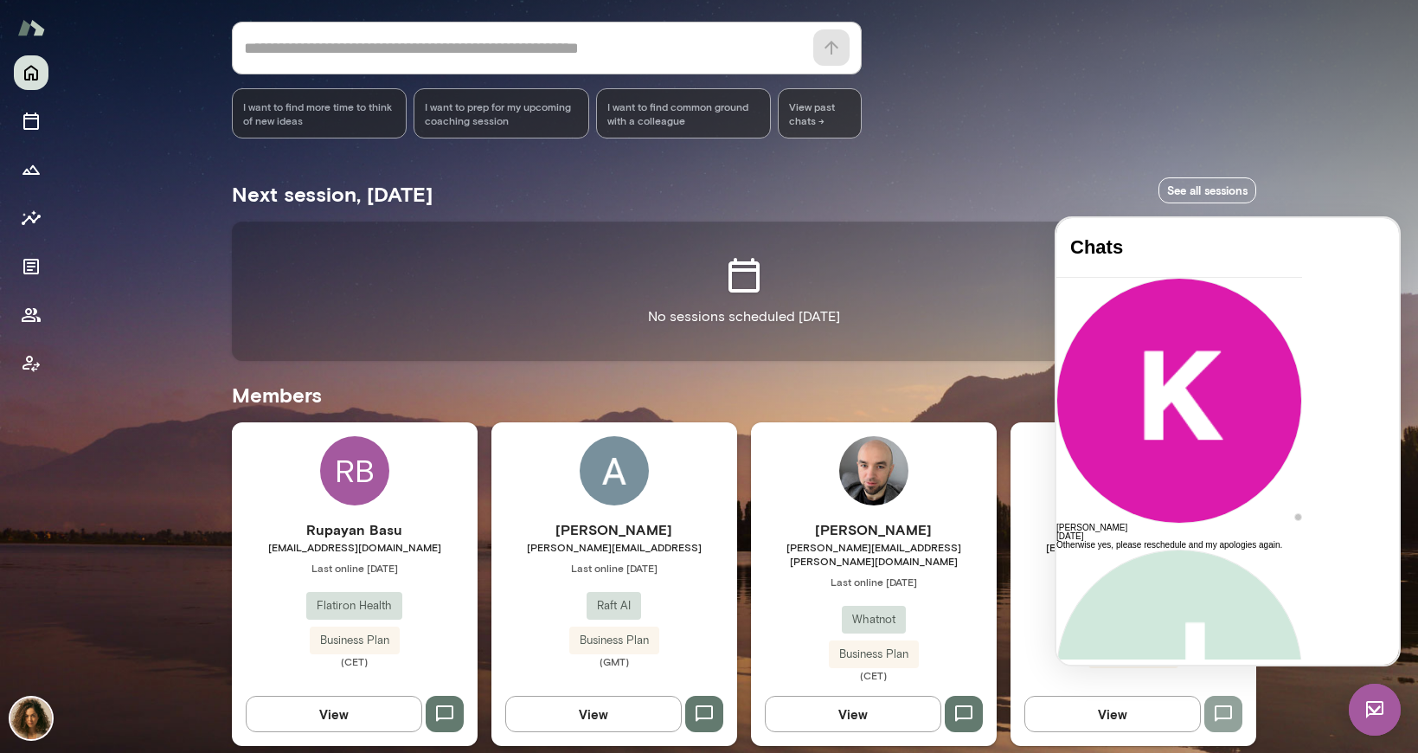
click at [1220, 703] on icon "button" at bounding box center [1223, 713] width 21 height 21
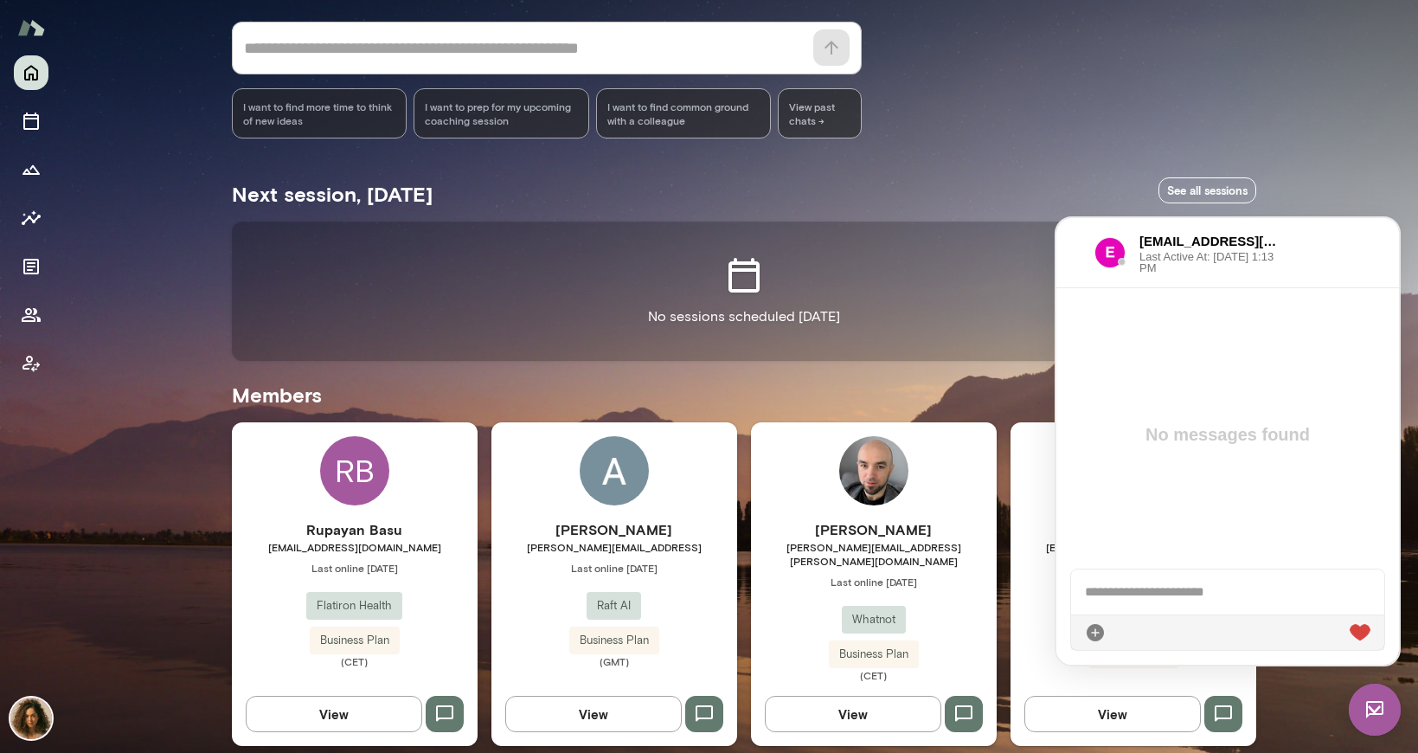
click at [1193, 594] on div at bounding box center [1227, 591] width 313 height 45
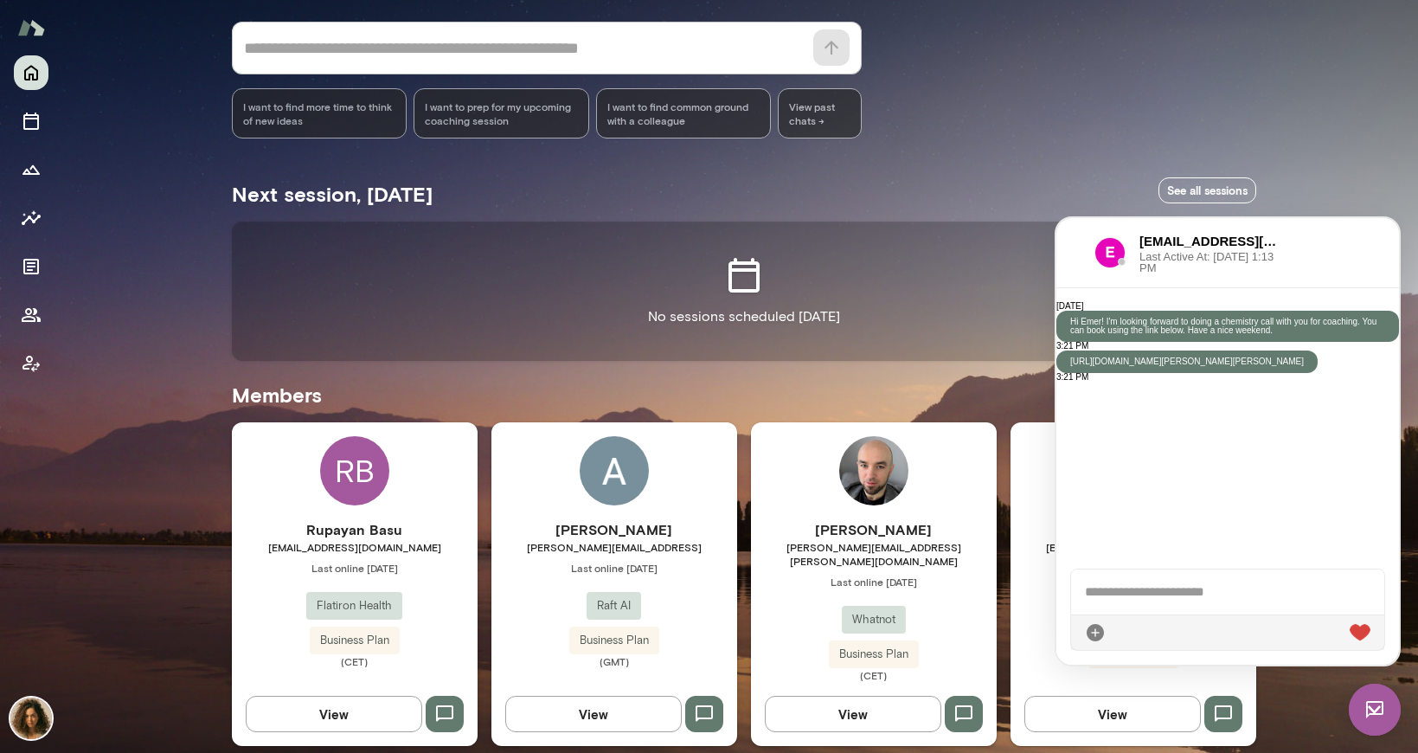
scroll to position [212, 0]
